Goal: Obtain resource: Obtain resource

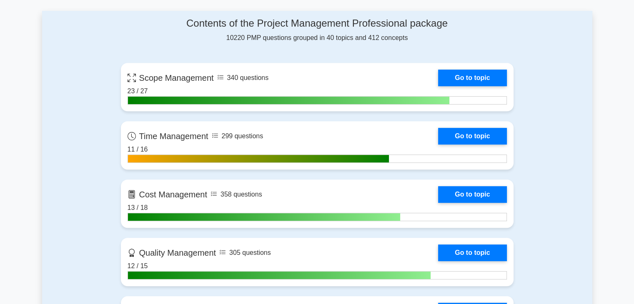
scroll to position [375, 0]
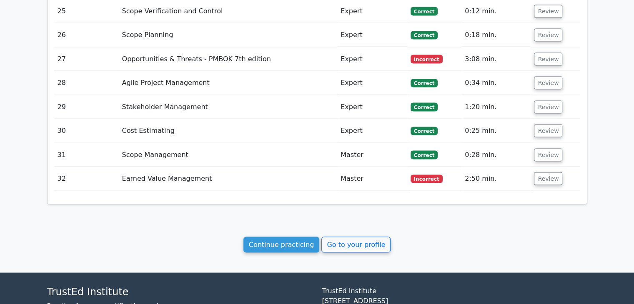
scroll to position [1741, 0]
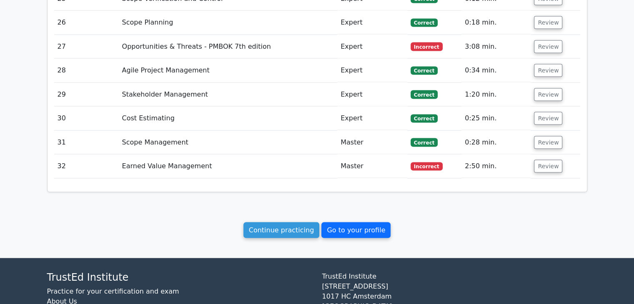
click at [361, 222] on link "Go to your profile" at bounding box center [355, 230] width 69 height 16
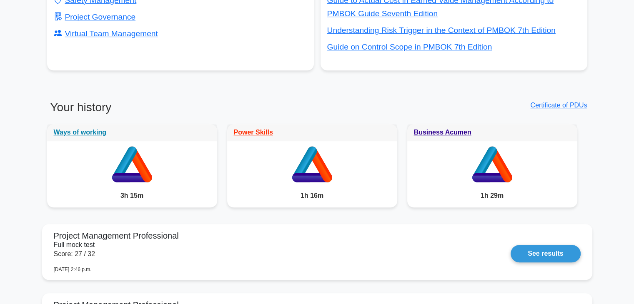
scroll to position [375, 0]
click at [581, 101] on link "Certificate of PDUs" at bounding box center [558, 104] width 57 height 7
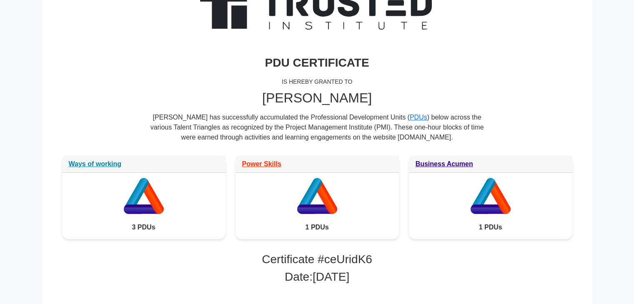
scroll to position [83, 0]
